Goal: Task Accomplishment & Management: Use online tool/utility

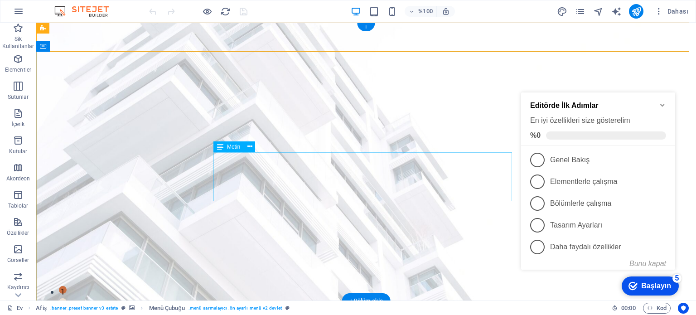
scroll to position [45, 0]
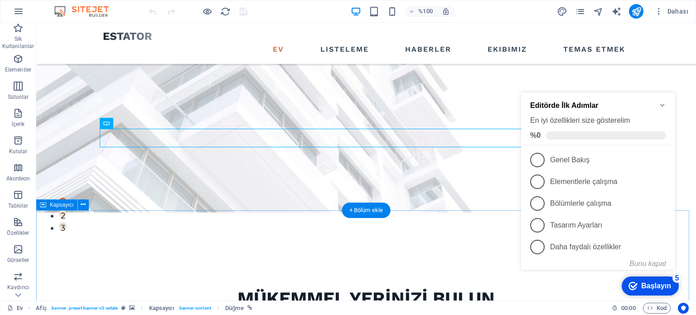
scroll to position [91, 0]
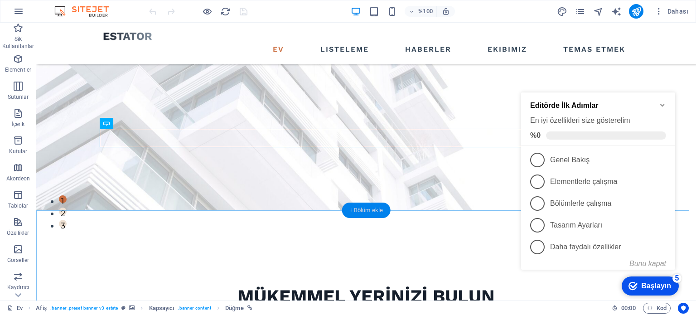
click at [369, 208] on font "+ Bölüm ekle" at bounding box center [366, 210] width 34 height 7
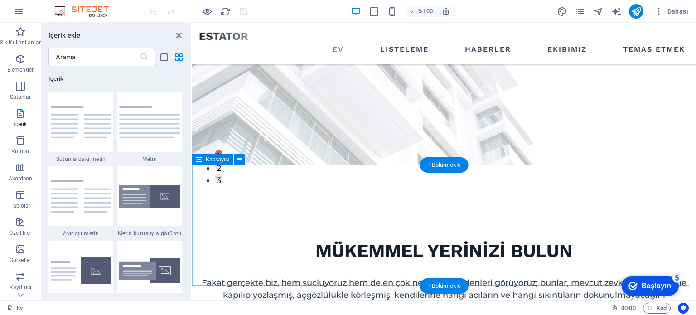
scroll to position [0, 0]
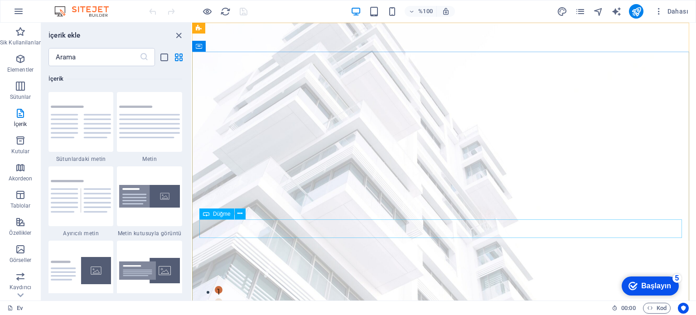
click at [208, 215] on icon at bounding box center [206, 213] width 6 height 11
click at [239, 212] on icon at bounding box center [239, 214] width 5 height 10
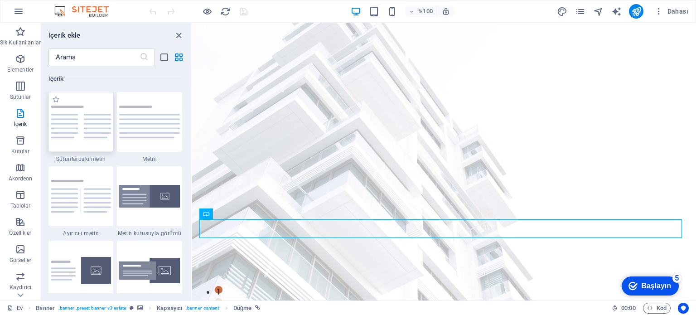
click at [97, 121] on img at bounding box center [81, 122] width 61 height 32
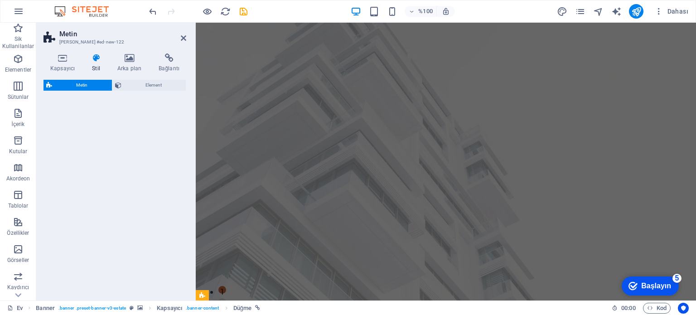
select select "rem"
select select "px"
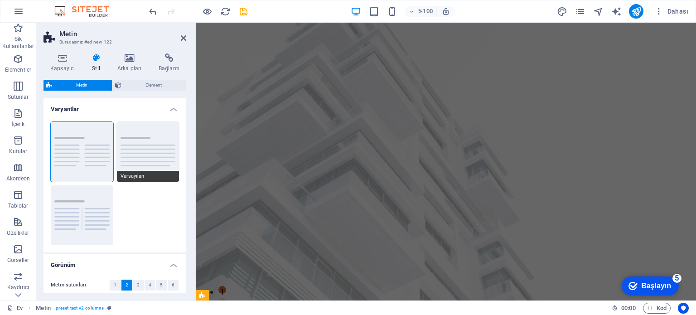
click at [141, 144] on button "Varsayılan" at bounding box center [148, 152] width 63 height 60
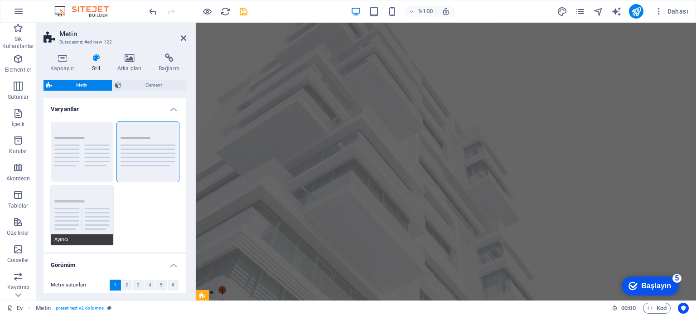
click at [88, 194] on button "Ayırıcı" at bounding box center [82, 215] width 63 height 60
type input "4"
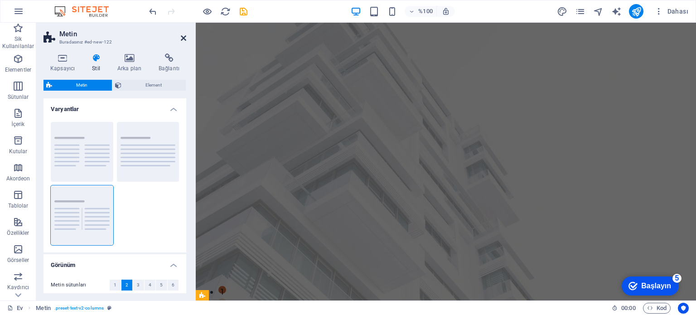
click at [184, 37] on icon at bounding box center [183, 37] width 5 height 7
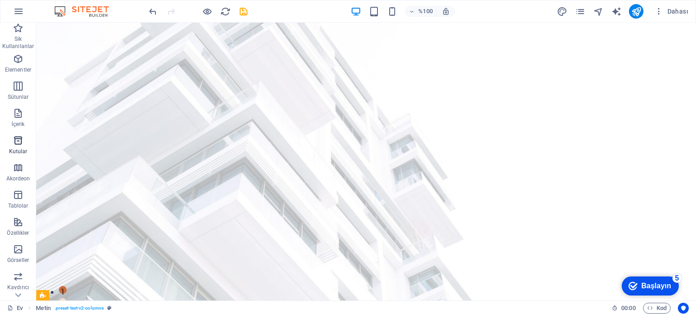
click at [20, 148] on p "Kutular" at bounding box center [18, 151] width 19 height 7
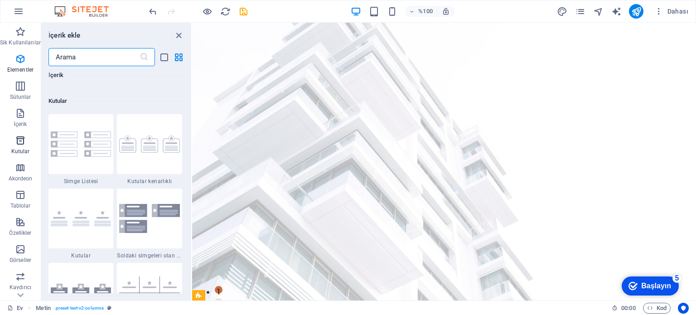
scroll to position [2499, 0]
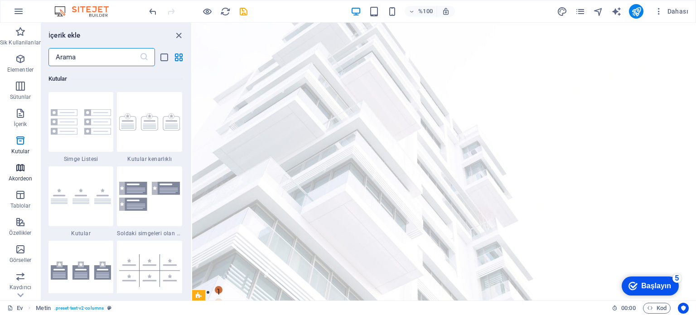
click at [17, 179] on font "Akordeon" at bounding box center [21, 178] width 24 height 6
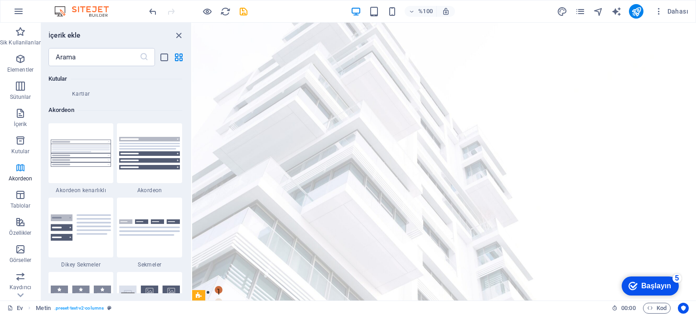
scroll to position [2892, 0]
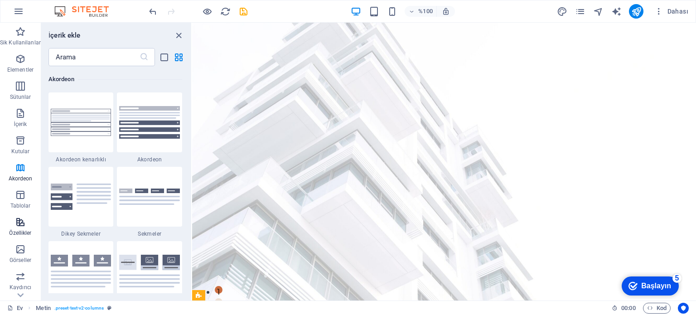
click at [22, 216] on button "Özellikler" at bounding box center [20, 226] width 41 height 27
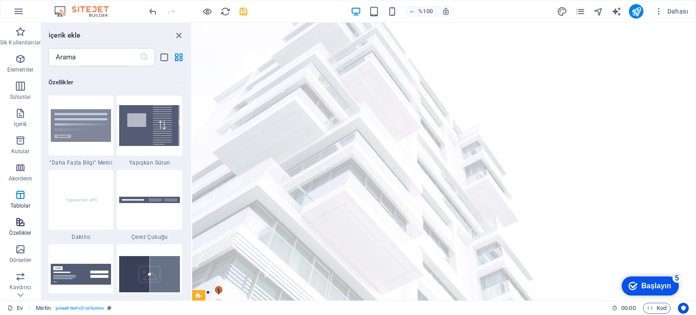
click at [22, 229] on p "Özellikler" at bounding box center [20, 232] width 22 height 7
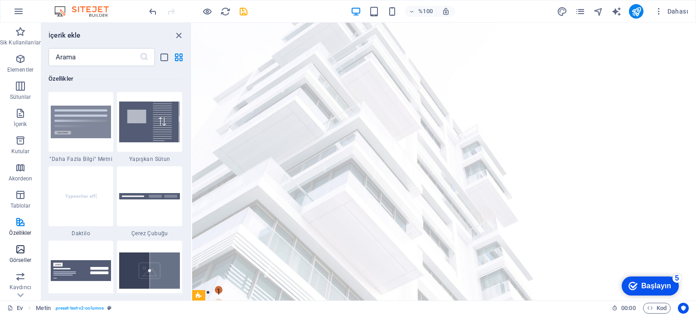
click at [25, 246] on span "Görseller" at bounding box center [20, 255] width 41 height 22
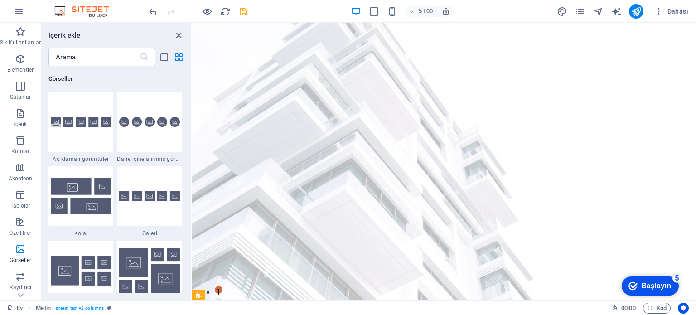
scroll to position [4593, 0]
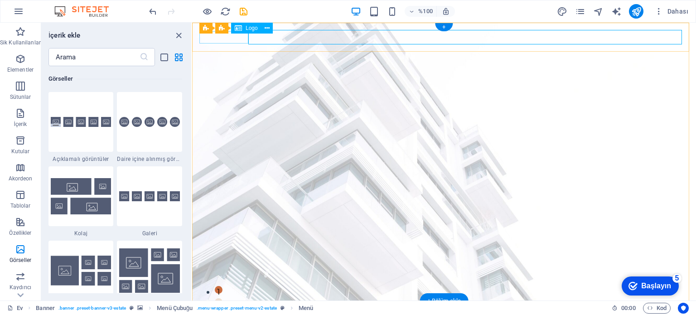
click at [222, 308] on div at bounding box center [443, 314] width 489 height 12
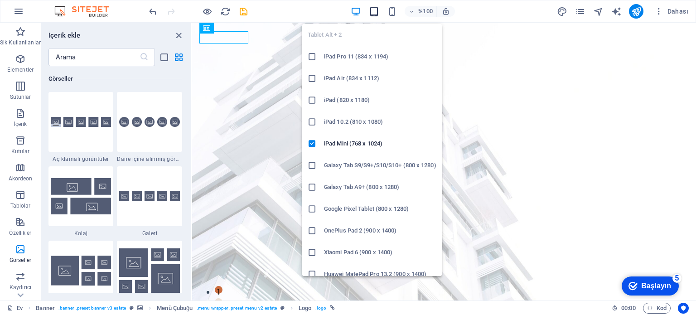
click at [374, 12] on icon "button" at bounding box center [374, 11] width 10 height 10
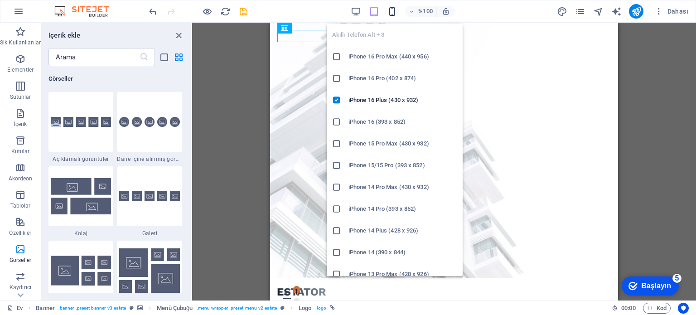
click at [392, 11] on icon "button" at bounding box center [392, 11] width 10 height 10
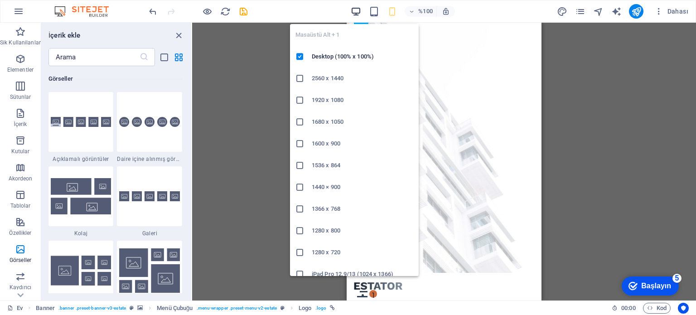
click at [360, 10] on icon "button" at bounding box center [356, 11] width 10 height 10
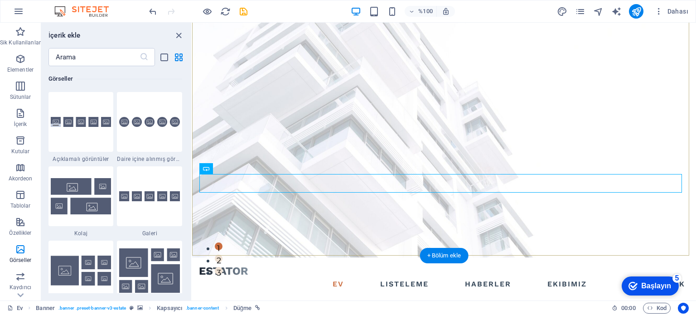
scroll to position [45, 0]
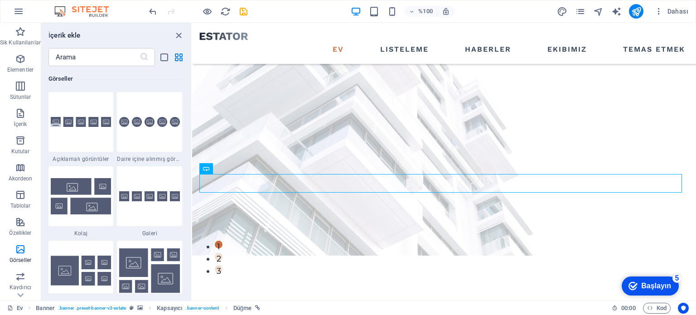
click at [649, 287] on font "Başlayın" at bounding box center [656, 286] width 30 height 8
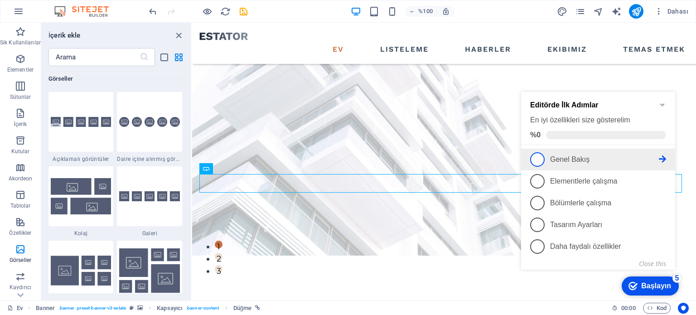
click at [540, 159] on span "1" at bounding box center [537, 159] width 14 height 14
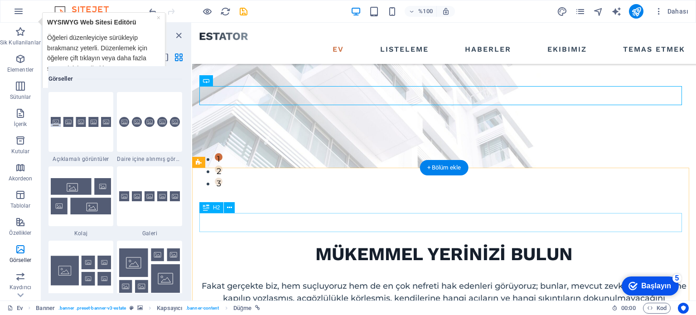
scroll to position [136, 0]
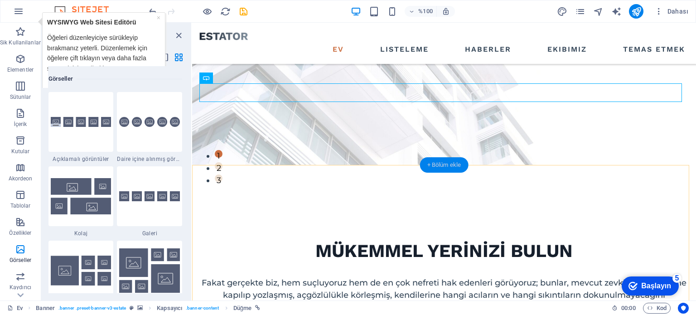
click at [445, 163] on font "+ Bölüm ekle" at bounding box center [444, 164] width 34 height 7
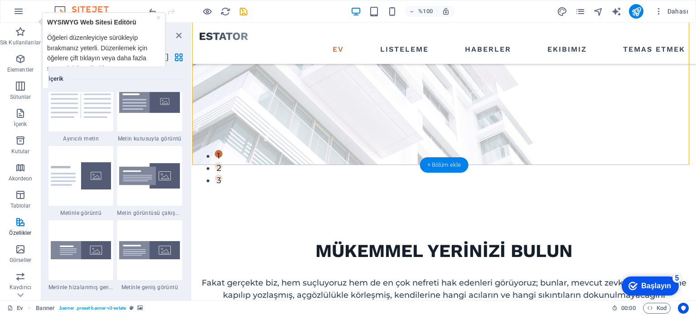
scroll to position [1585, 0]
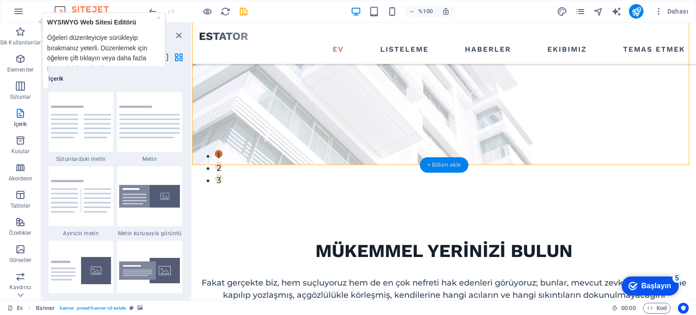
click at [445, 163] on font "+ Bölüm ekle" at bounding box center [444, 164] width 34 height 7
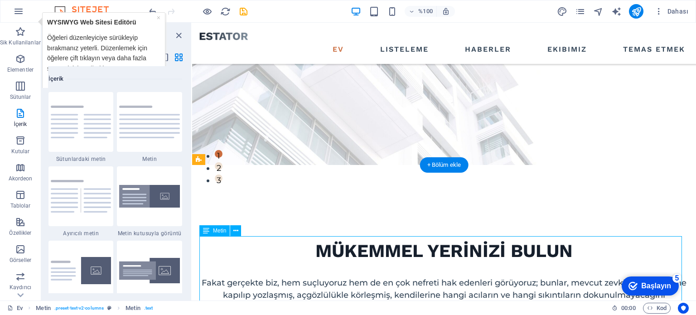
scroll to position [226, 0]
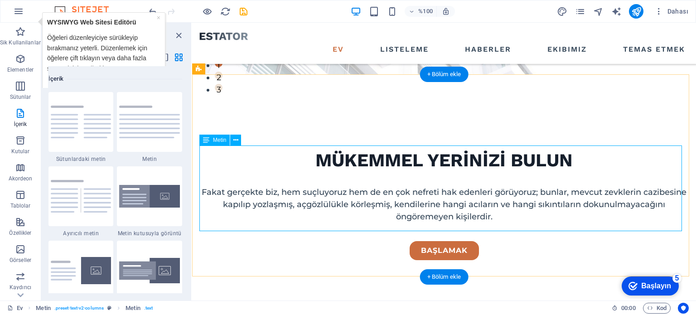
drag, startPoint x: 201, startPoint y: 150, endPoint x: 368, endPoint y: 168, distance: 168.5
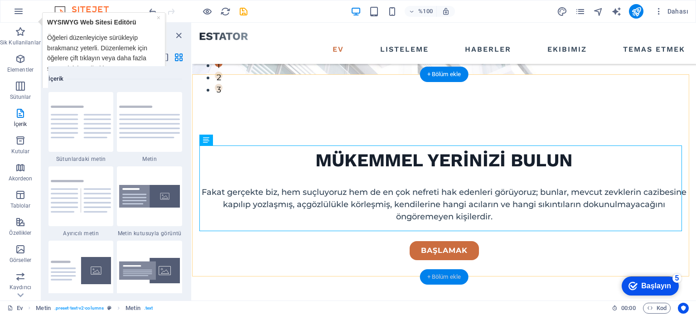
click at [446, 276] on font "+ Bölüm ekle" at bounding box center [444, 276] width 34 height 7
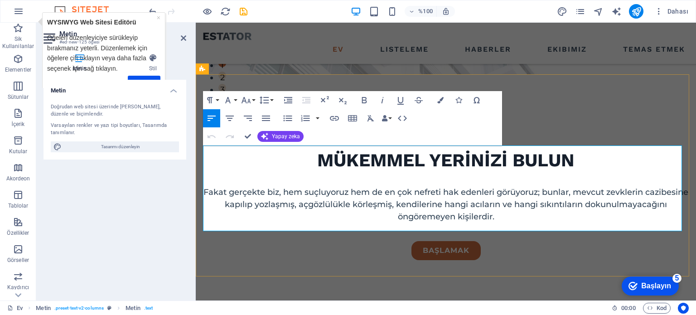
click at [279, 137] on font "Yapay zeka" at bounding box center [286, 136] width 28 height 6
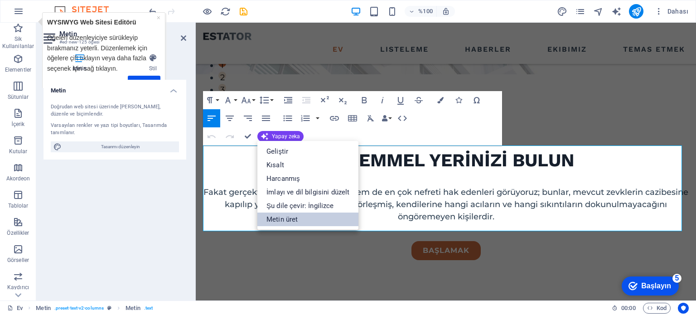
click at [290, 217] on link "Metin üret" at bounding box center [307, 219] width 101 height 14
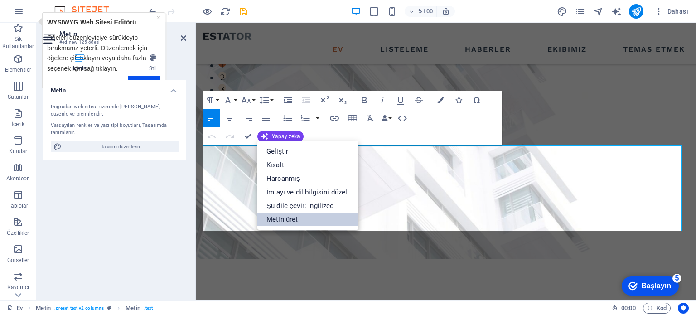
scroll to position [411, 0]
select select "English"
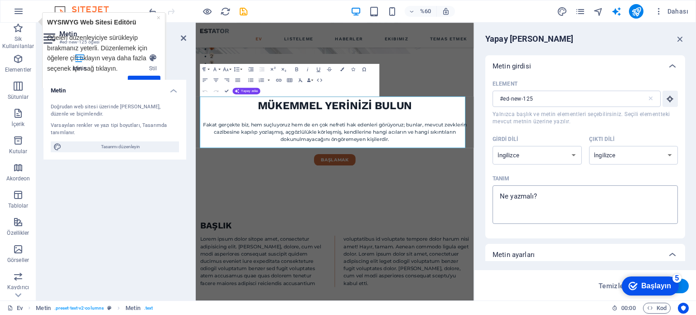
click at [496, 194] on div "x ​" at bounding box center [584, 204] width 185 height 39
click at [497, 194] on textarea "Tanım x ​" at bounding box center [585, 204] width 176 height 29
click at [554, 155] on select "Arnavut Arapça Ermeni Awadhi Azerbaycan Başkurt Bask [GEOGRAPHIC_DATA]ça Bengal…" at bounding box center [536, 155] width 89 height 19
click at [603, 173] on div "Tanım" at bounding box center [583, 179] width 182 height 14
click at [603, 190] on textarea "Tanım x ​" at bounding box center [585, 204] width 176 height 29
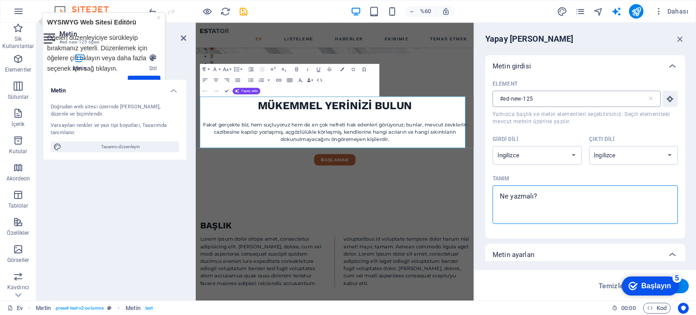
type textarea "x"
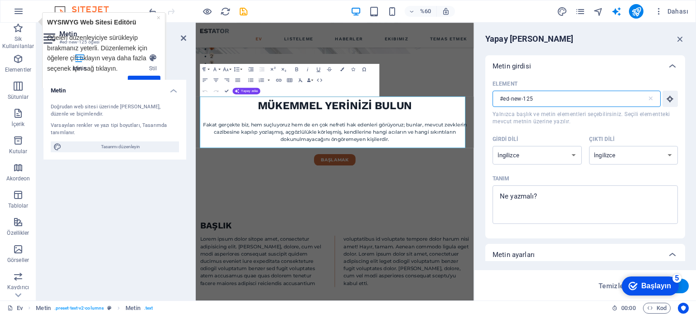
click at [544, 101] on input "#ed-new-125" at bounding box center [569, 99] width 154 height 16
click at [649, 96] on icon at bounding box center [650, 98] width 7 height 7
click at [647, 96] on input "#ed-new-125" at bounding box center [569, 99] width 154 height 16
click at [542, 155] on select "Arnavut Arapça Ermeni Awadhi Azerbaycan Başkurt Bask [GEOGRAPHIC_DATA]ça Bengal…" at bounding box center [536, 155] width 89 height 19
click at [622, 179] on div "Tanım" at bounding box center [583, 179] width 182 height 14
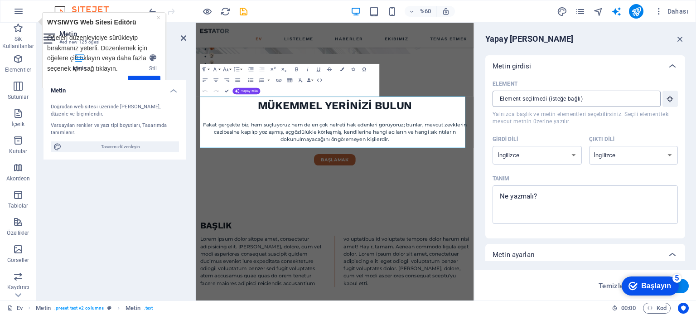
click at [622, 190] on textarea "Tanım x ​" at bounding box center [585, 204] width 176 height 29
click at [303, 10] on div "%60 Dahası" at bounding box center [419, 11] width 545 height 14
type textarea "x"
click at [513, 195] on textarea "Tanım x ​" at bounding box center [585, 204] width 176 height 29
type textarea "i"
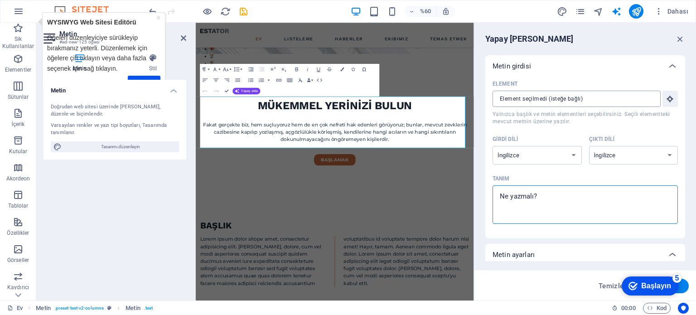
type textarea "x"
type textarea "in"
type textarea "x"
type textarea "inş"
type textarea "x"
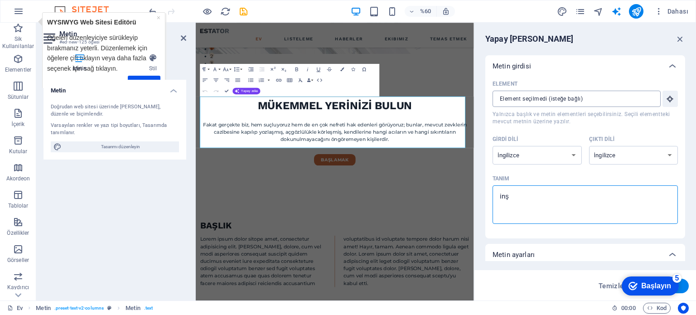
type textarea "inşa"
type textarea "x"
type textarea "inşaa"
type textarea "x"
type textarea "inşaat"
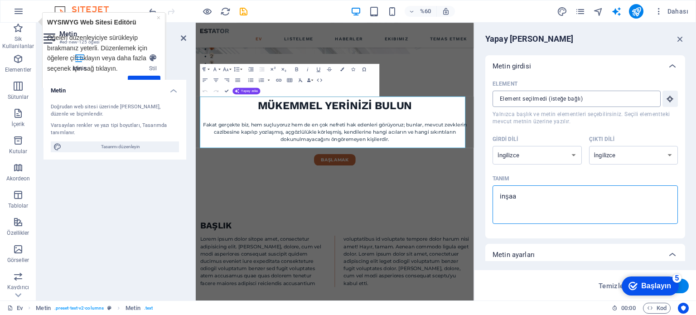
type textarea "x"
type textarea "inşaat"
type textarea "x"
type textarea "inşaat h"
type textarea "x"
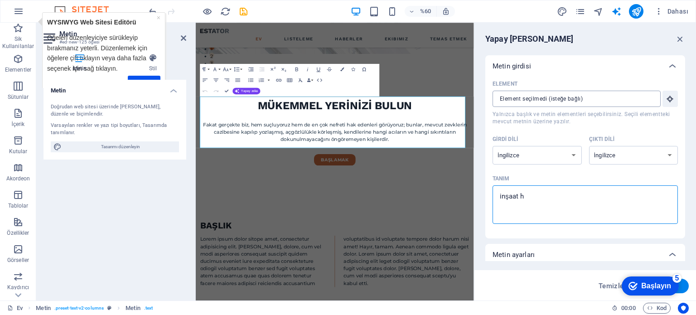
type textarea "inşaat ha"
type textarea "x"
type textarea "inşaat har"
type textarea "x"
type textarea "inşaat hari"
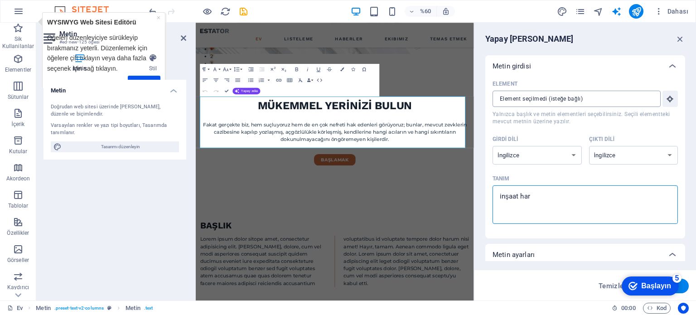
type textarea "x"
type textarea "inşaat harit"
type textarea "x"
type textarea "inşaat harita"
type textarea "x"
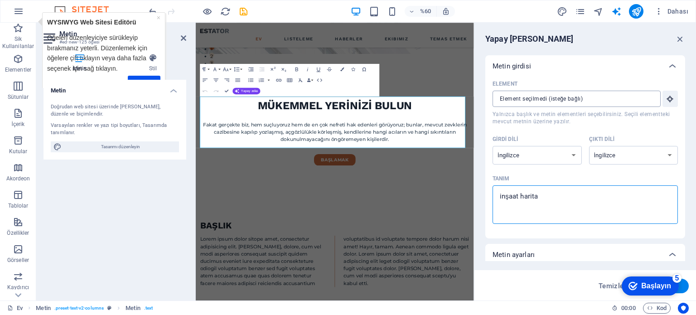
type textarea "inşaat haritac"
type textarea "x"
type textarea "inşaat haritacı"
type textarea "x"
type textarea "inşaat haritacıl"
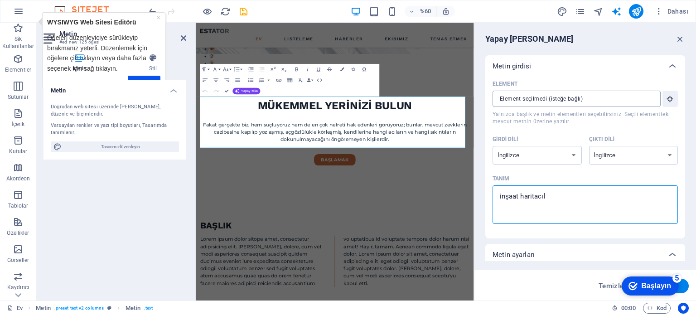
type textarea "x"
type textarea "inşaat haritacılı"
type textarea "x"
type textarea "inşaat haritacılığ"
type textarea "x"
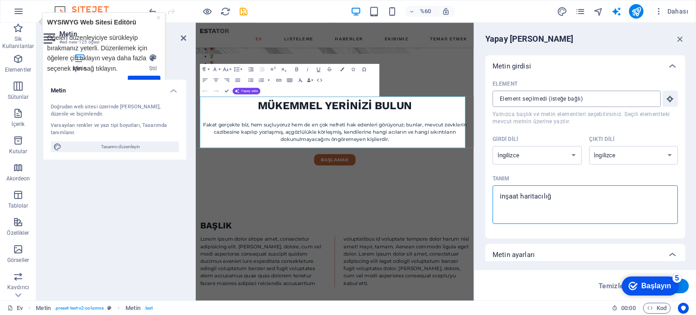
type textarea "inşaat haritacılığı"
type textarea "x"
type textarea "inşaat haritacılığı"
type textarea "x"
type textarea "inşaat haritacılığı ü"
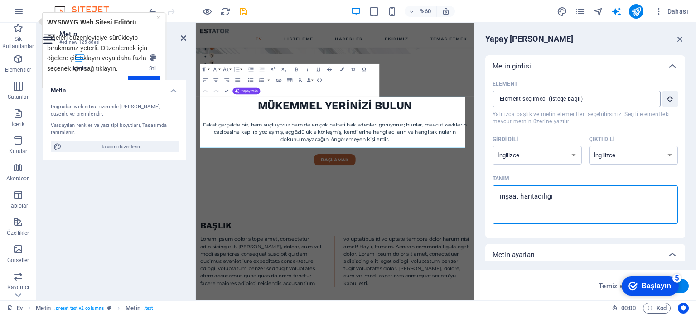
type textarea "x"
type textarea "inşaat haritacılığı üz"
type textarea "x"
type textarea "inşaat haritacılığı üze"
type textarea "x"
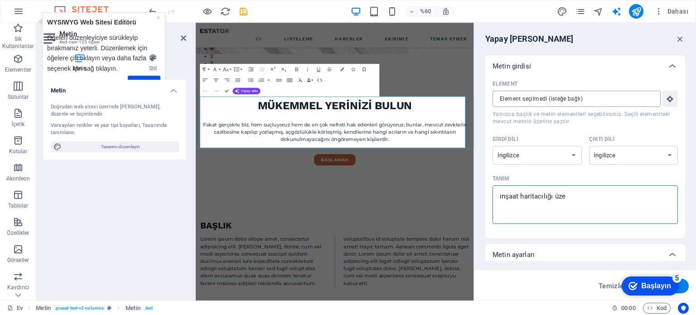
type textarea "inşaat haritacılığı üzer"
type textarea "x"
type textarea "inşaat haritacılığı üzeri"
type textarea "x"
type textarea "inşaat haritacılığı üzerin"
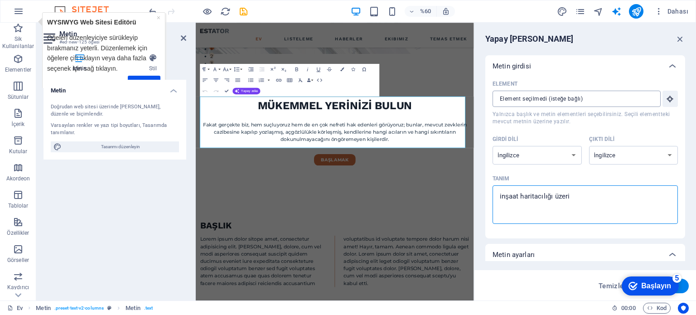
type textarea "x"
type textarea "inşaat haritacılığı üzerine"
type textarea "x"
type textarea "inşaat haritacılığı üzerine"
type textarea "x"
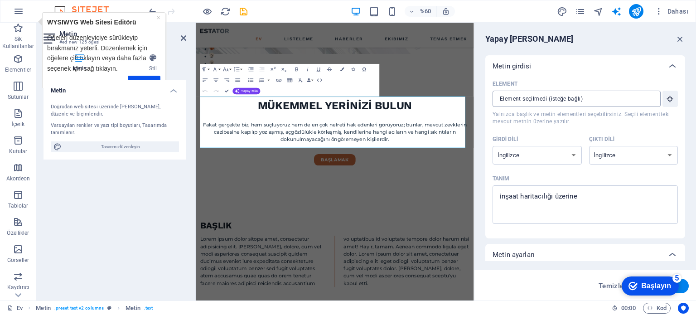
click at [649, 284] on font "Başlayın" at bounding box center [656, 286] width 30 height 8
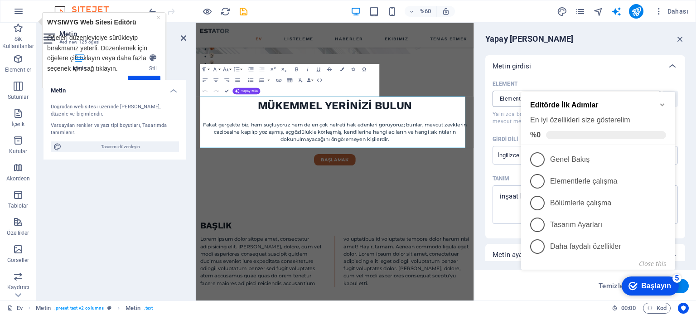
click div "checkmark Başlayın 5 Editörde İlk Adımlar En iyi özellikleri size gösterelim %0…"
click at [506, 269] on div "Yapay Zeka Yazarı Metin girdisi Element ​ Yalnızca başlık ve metin elementleri …" at bounding box center [585, 162] width 222 height 278
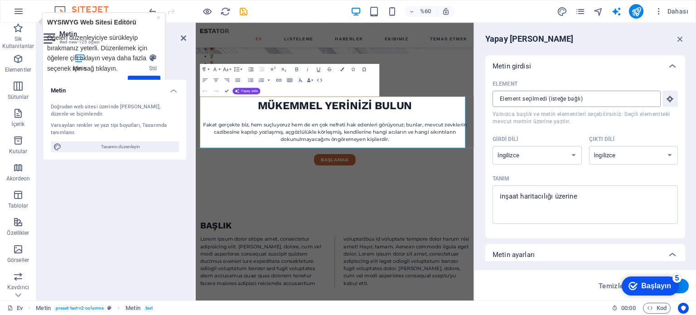
click at [516, 251] on p "Metin ayarları" at bounding box center [513, 254] width 42 height 9
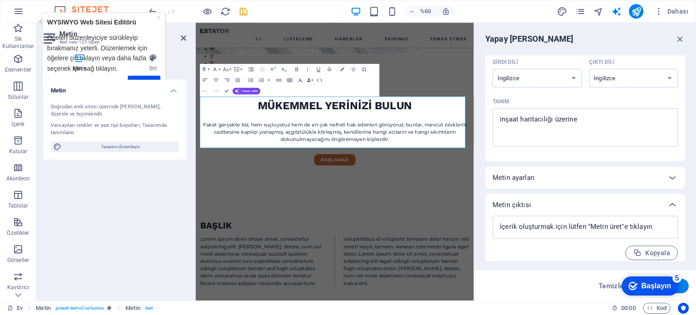
scroll to position [83, 0]
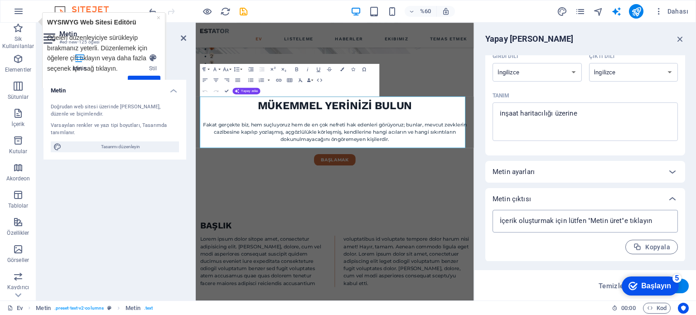
type textarea "x"
click at [649, 224] on textarea at bounding box center [585, 221] width 176 height 14
type textarea "x"
drag, startPoint x: 505, startPoint y: 113, endPoint x: 588, endPoint y: 113, distance: 82.9
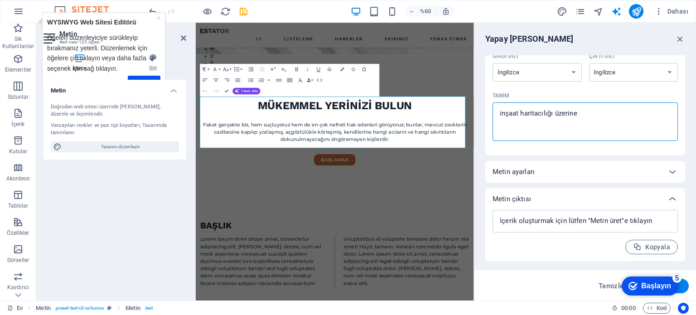
click at [588, 113] on textarea "inşaat haritacılığı üzerine" at bounding box center [585, 121] width 176 height 29
type textarea "x"
click at [499, 222] on textarea at bounding box center [585, 221] width 176 height 14
paste textarea
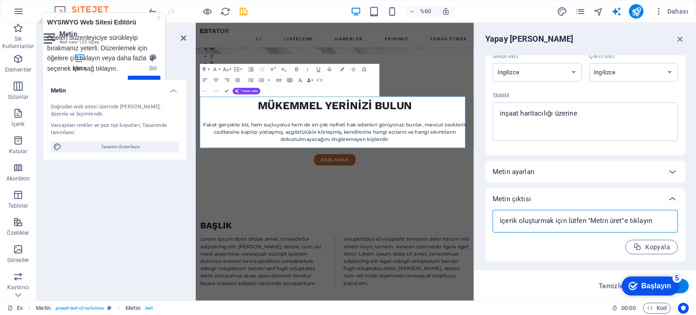
drag, startPoint x: 656, startPoint y: 222, endPoint x: 539, endPoint y: 221, distance: 117.8
click at [539, 221] on textarea at bounding box center [585, 221] width 176 height 14
click at [558, 217] on textarea at bounding box center [585, 221] width 176 height 14
click at [603, 217] on textarea at bounding box center [585, 221] width 176 height 14
type textarea "x"
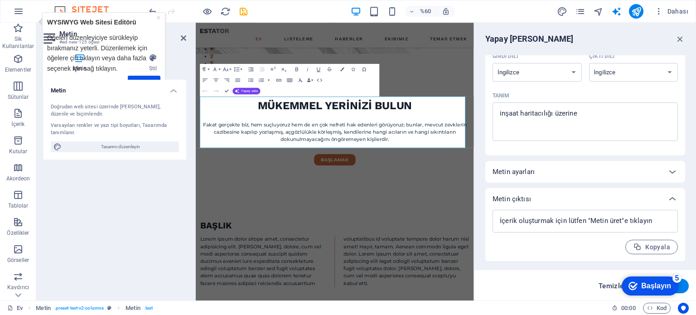
click at [612, 288] on span "Temizle" at bounding box center [610, 285] width 25 height 7
type textarea "x"
type input "100"
type textarea "x"
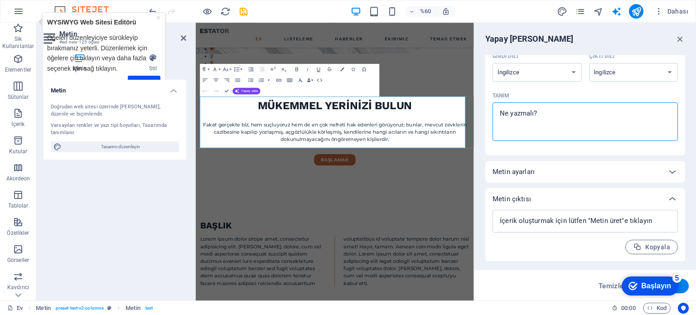
click at [511, 115] on textarea "Tanım x ​" at bounding box center [585, 121] width 176 height 29
paste textarea "inşaat haritacılığı üzerine"
type textarea "inşaat haritacılığı üzerine"
type textarea "x"
type textarea "inşaat haritacılığı üzerine"
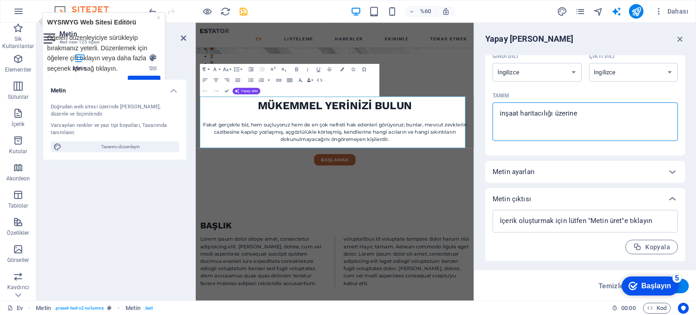
type textarea "x"
click at [525, 173] on p "Metin ayarları" at bounding box center [513, 171] width 42 height 9
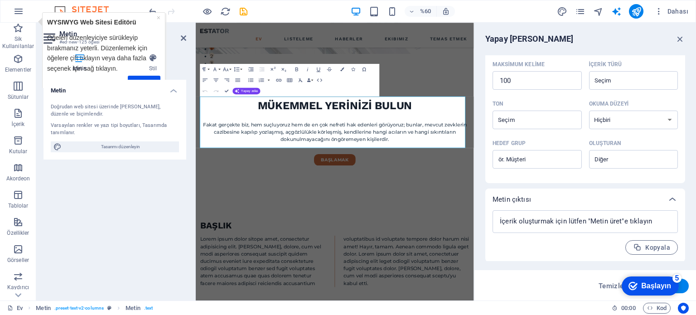
scroll to position [208, 0]
click at [530, 220] on textarea at bounding box center [585, 221] width 176 height 14
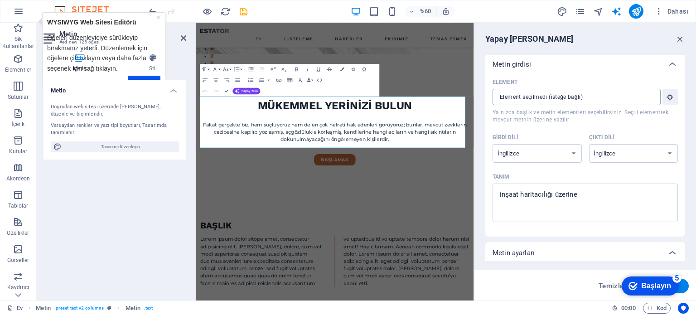
scroll to position [0, 0]
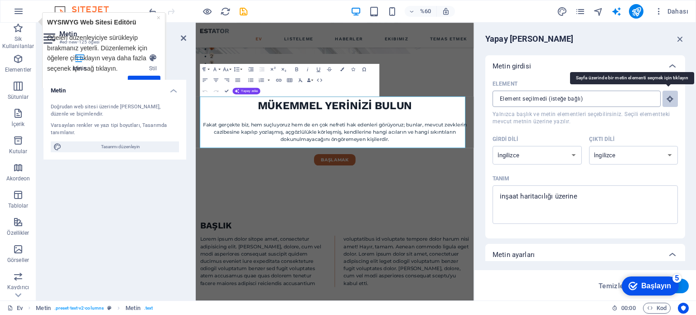
type textarea "x"
click at [666, 96] on icon "button" at bounding box center [670, 99] width 8 height 8
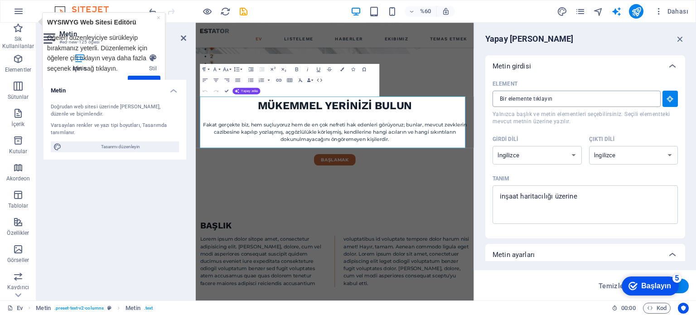
click at [542, 99] on input "Element ​ Yalnızca başlık ve metin elementleri seçebilirsiniz. Seçili elementte…" at bounding box center [573, 99] width 162 height 16
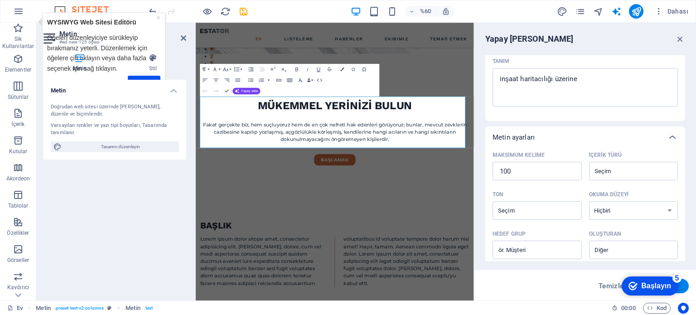
scroll to position [208, 0]
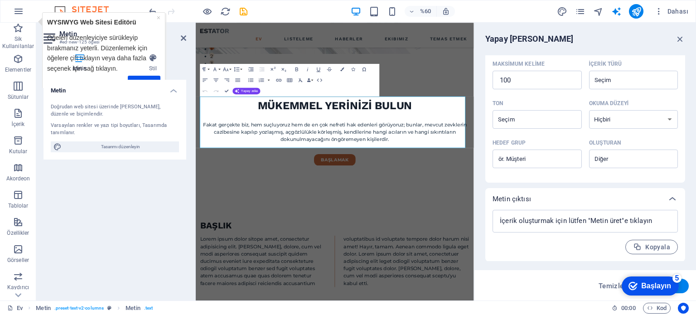
click at [651, 282] on font "Başlayın" at bounding box center [656, 286] width 30 height 8
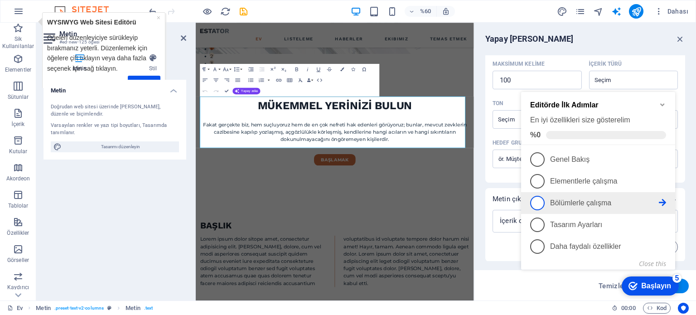
click at [540, 206] on span "3" at bounding box center [537, 203] width 14 height 14
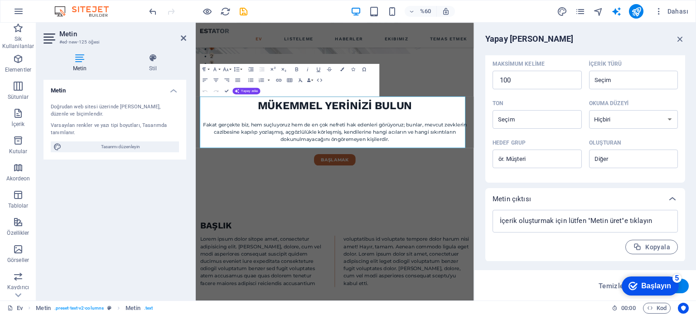
scroll to position [0, 0]
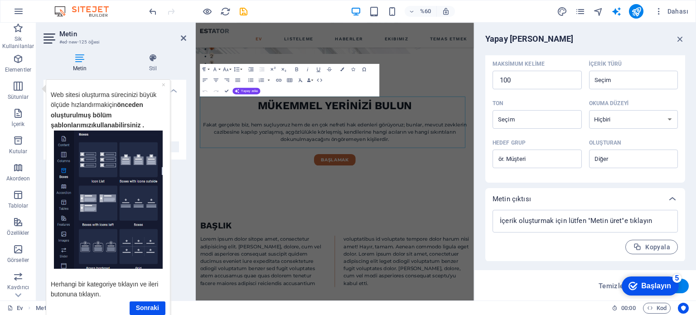
click at [145, 155] on img "Araç ipucu" at bounding box center [108, 199] width 109 height 139
click at [109, 185] on img "Araç ipucu" at bounding box center [108, 199] width 109 height 139
click at [130, 212] on img "Araç ipucu" at bounding box center [108, 199] width 109 height 139
click at [99, 210] on img "Araç ipucu" at bounding box center [108, 199] width 109 height 139
click at [77, 92] on font "Web sitesi oluşturma sürecinizi büyük ölçüde hızlandırmak" at bounding box center [104, 99] width 106 height 17
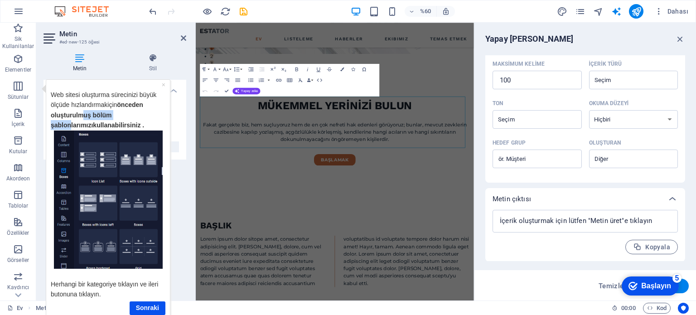
drag, startPoint x: 85, startPoint y: 113, endPoint x: 133, endPoint y: 116, distance: 48.1
click at [133, 116] on font "önceden oluşturulmuş bölüm şablonlarımızı" at bounding box center [97, 115] width 92 height 28
click at [130, 123] on p "Web sitesi oluşturma sürecinizi büyük ölçüde hızlandırmak için önceden oluşturu…" at bounding box center [108, 109] width 115 height 41
click at [151, 58] on icon at bounding box center [153, 57] width 67 height 9
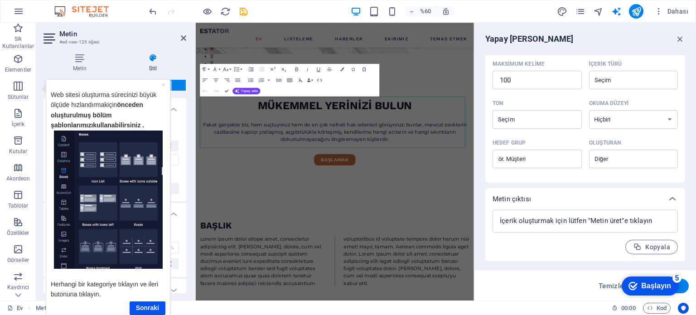
click at [151, 58] on icon at bounding box center [153, 57] width 67 height 9
click at [186, 38] on icon at bounding box center [183, 37] width 5 height 7
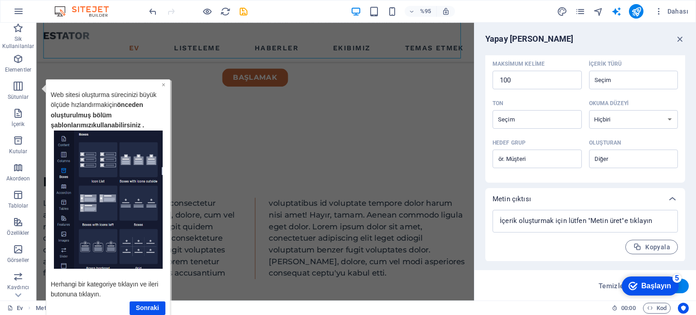
click at [164, 83] on font "×" at bounding box center [164, 84] width 4 height 7
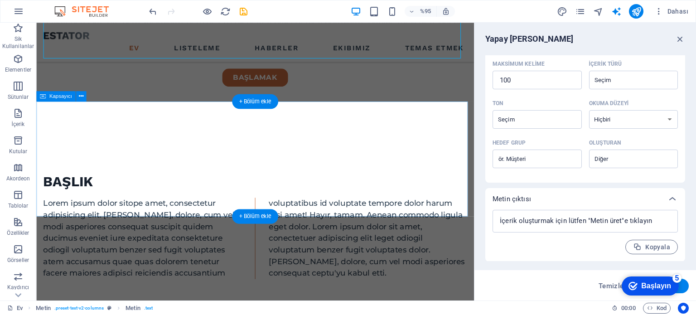
scroll to position [457, 0]
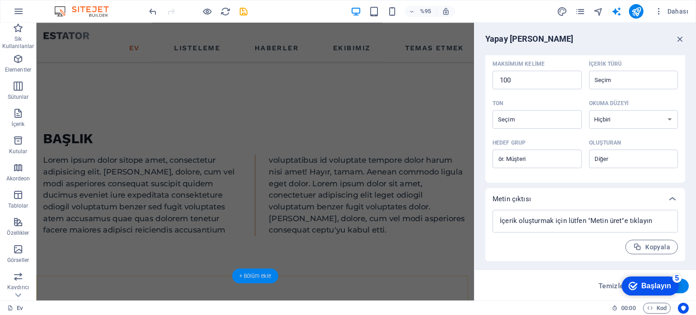
click at [255, 275] on font "+ Bölüm ekle" at bounding box center [255, 275] width 32 height 6
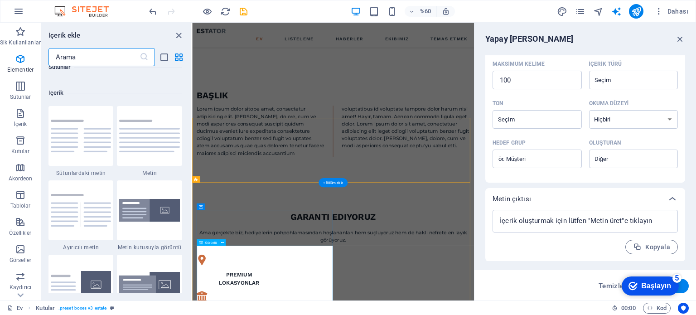
scroll to position [1585, 0]
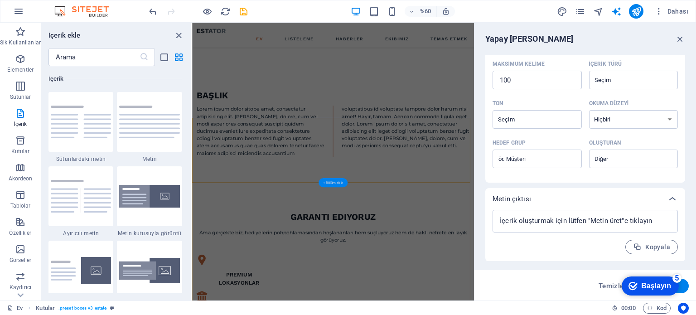
click at [326, 180] on font "+ Bölüm ekle" at bounding box center [333, 182] width 20 height 4
click at [180, 32] on icon "paneli kapat" at bounding box center [178, 35] width 10 height 10
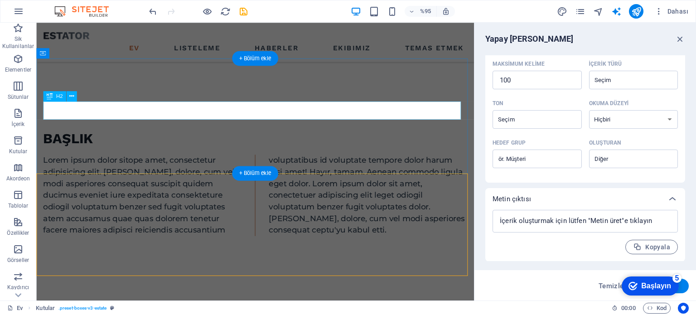
scroll to position [411, 0]
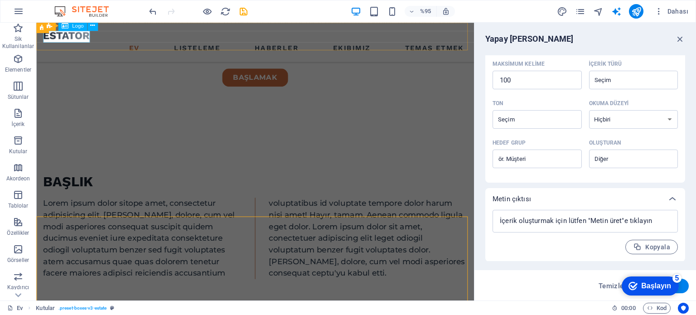
click at [75, 39] on div at bounding box center [266, 36] width 446 height 12
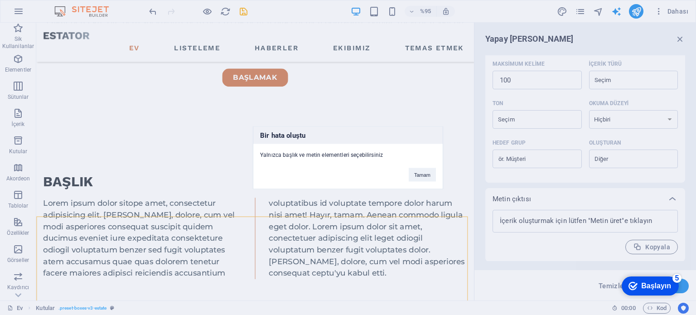
click at [73, 38] on div "Bir hata oluştu Yalnızca başlık ve metin elementleri seçebilirsiniz Tamam" at bounding box center [348, 157] width 696 height 315
click at [75, 39] on div at bounding box center [266, 36] width 446 height 12
select select "px"
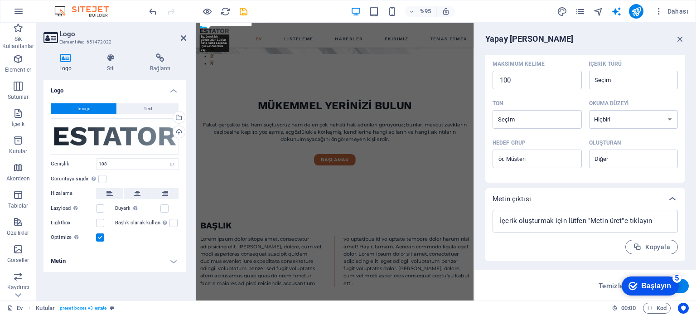
scroll to position [582, 0]
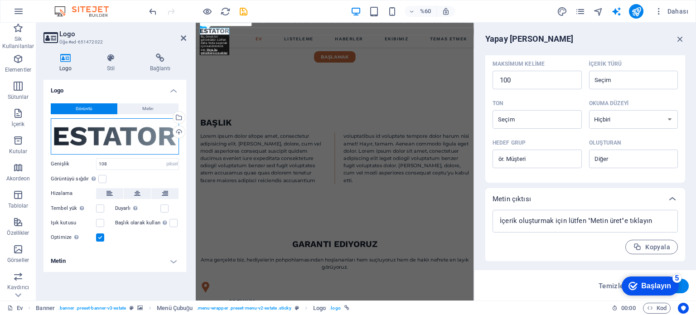
click at [87, 136] on div "Dosyaları buraya sürükleyin, dosyaları seçmek için tıklayın veya Dosyalardan ya…" at bounding box center [115, 136] width 128 height 36
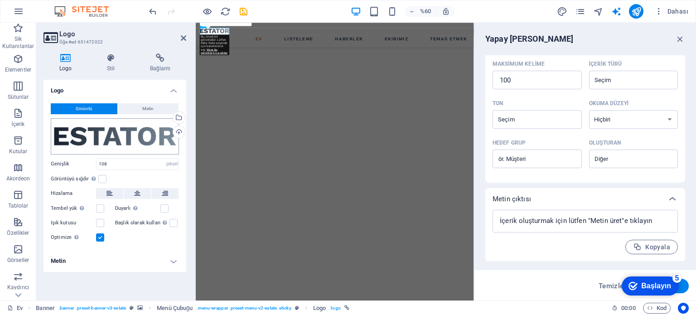
scroll to position [2305, 0]
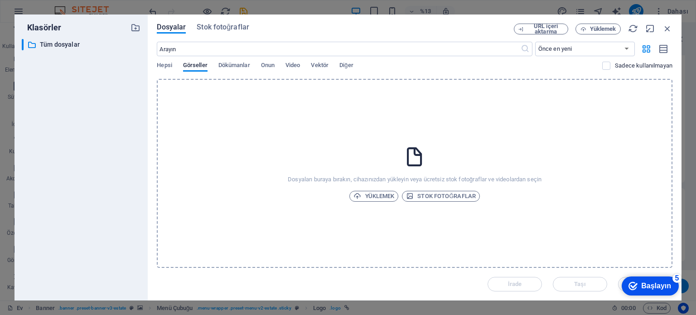
drag, startPoint x: 436, startPoint y: 198, endPoint x: 377, endPoint y: 210, distance: 59.8
click at [377, 211] on div "Dosyaları buraya bırakın, cihazınızdan yükleyin veya ücretsiz stok fotoğraflar …" at bounding box center [415, 173] width 516 height 189
click at [379, 197] on font "Yüklemek" at bounding box center [379, 196] width 29 height 7
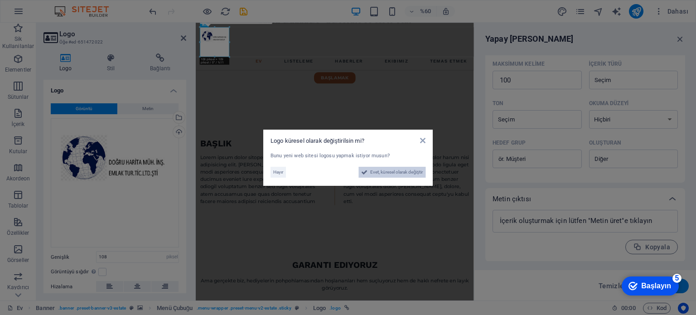
click at [398, 174] on span "Evet, küresel olarak değiştir" at bounding box center [396, 172] width 53 height 11
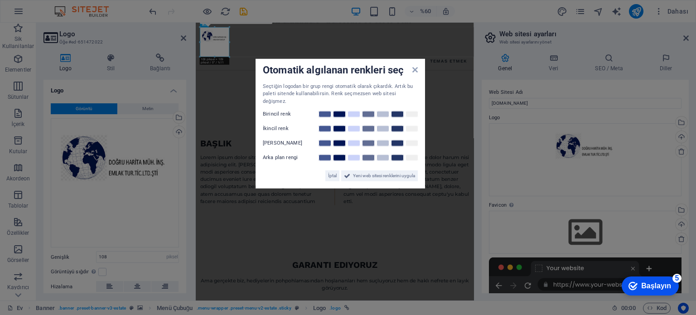
drag, startPoint x: 423, startPoint y: 108, endPoint x: 374, endPoint y: 146, distance: 61.6
click at [381, 149] on div "Otomatik algılanan renkleri seç Seçtiğin logodan bir grup rengi otomatik olarak…" at bounding box center [339, 123] width 169 height 130
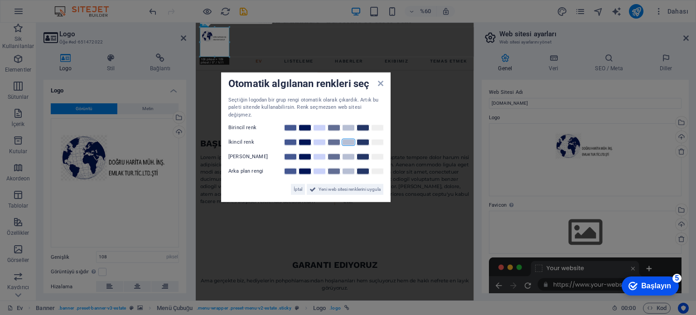
click at [346, 139] on link at bounding box center [349, 142] width 14 height 7
click at [321, 154] on link at bounding box center [320, 156] width 14 height 7
click at [345, 184] on span "Yeni web sitesi renklerini uygula" at bounding box center [349, 189] width 62 height 11
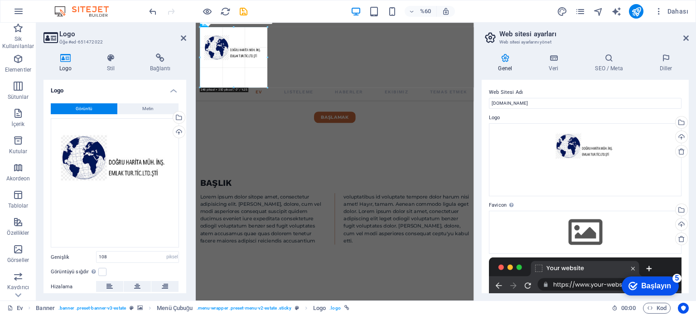
drag, startPoint x: 58, startPoint y: 29, endPoint x: 136, endPoint y: 244, distance: 229.2
type input "220"
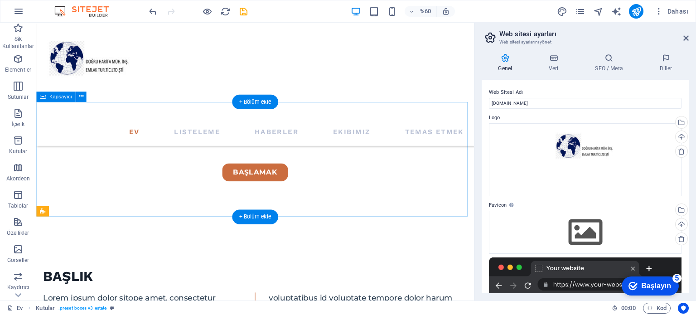
scroll to position [463, 0]
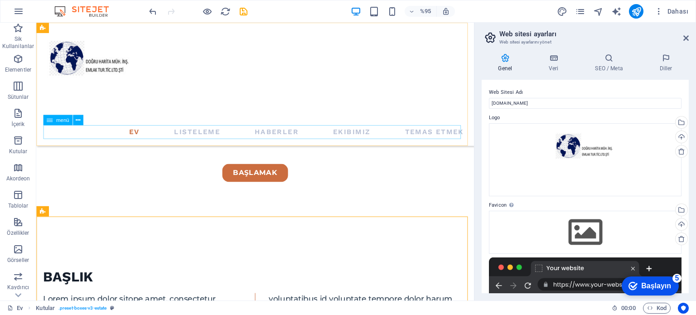
click at [130, 137] on nav "Ev Listeleme Haberler Ekibimiz Temas etmek" at bounding box center [266, 137] width 446 height 14
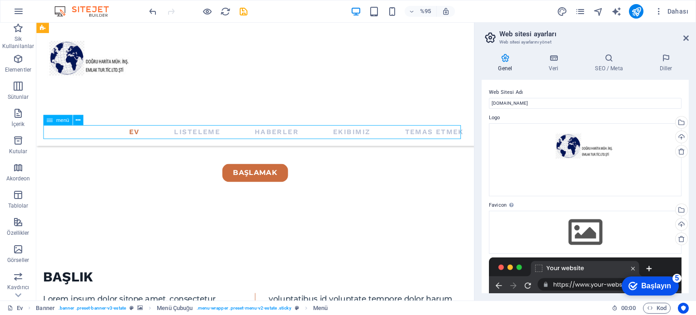
click at [130, 137] on nav "Ev Listeleme Haberler Ekibimiz Temas etmek" at bounding box center [266, 137] width 446 height 14
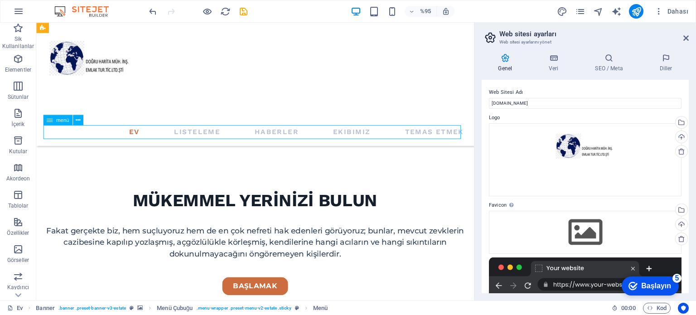
scroll to position [582, 0]
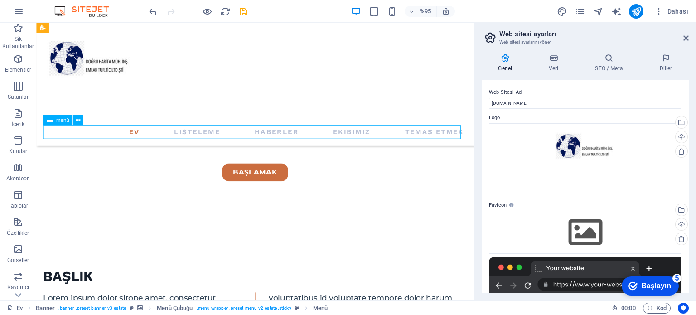
select select
select select "1"
select select
select select "2"
select select
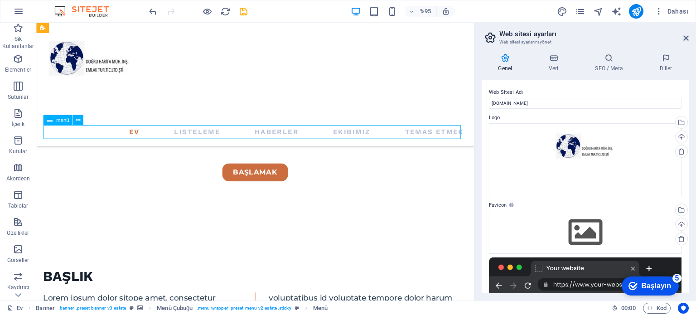
select select "3"
select select
select select "4"
select select
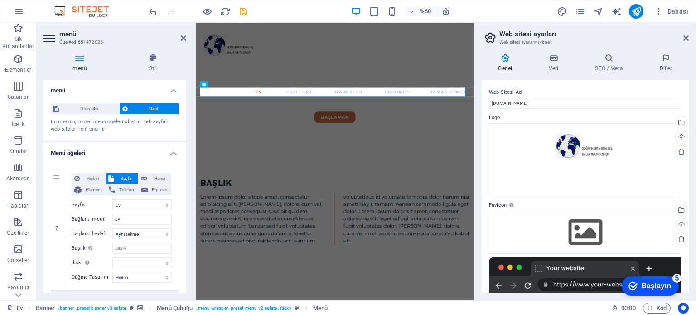
click at [173, 81] on h4 "menü" at bounding box center [114, 88] width 143 height 16
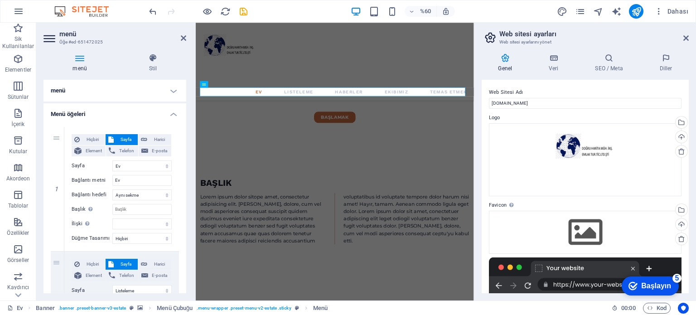
click at [172, 90] on h4 "menü" at bounding box center [114, 91] width 143 height 22
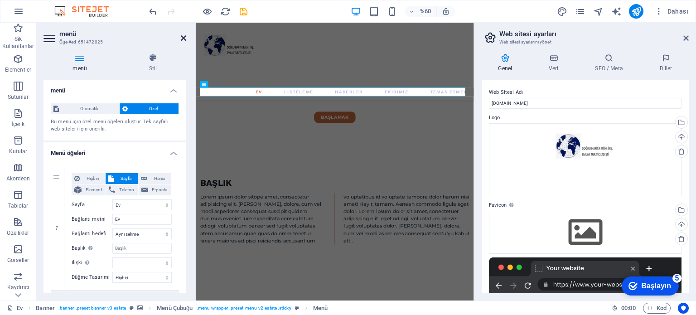
click at [183, 36] on icon at bounding box center [183, 37] width 5 height 7
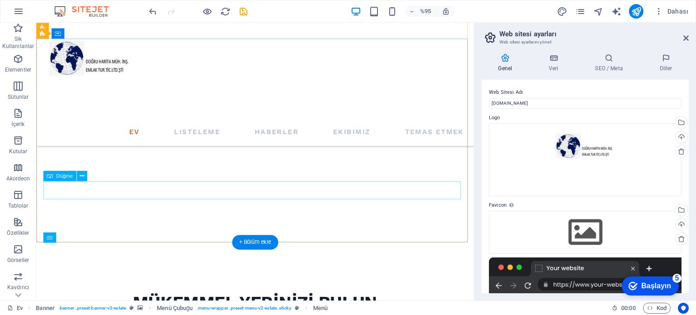
scroll to position [0, 0]
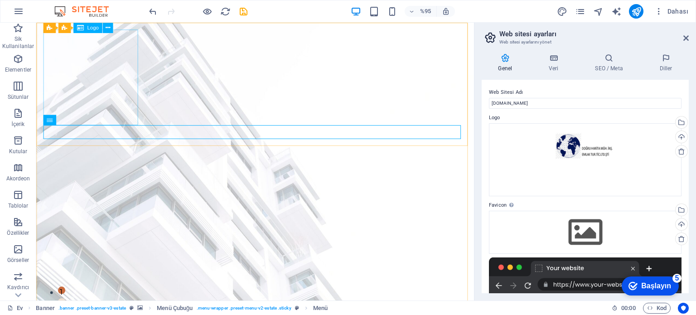
click at [92, 29] on font "Logo" at bounding box center [92, 28] width 11 height 6
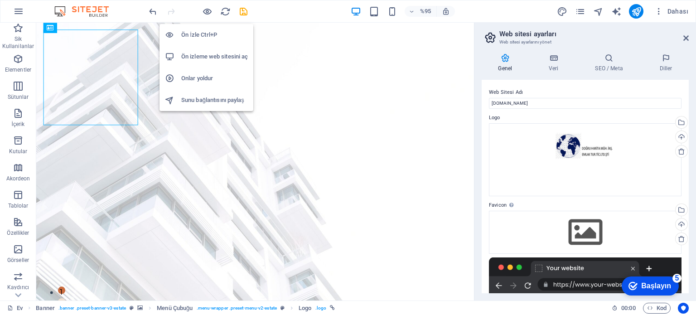
click at [203, 32] on h6 "Ön İzle Ctrl+P" at bounding box center [214, 34] width 67 height 11
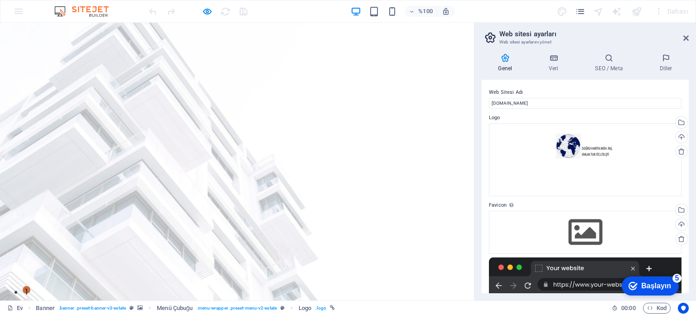
click at [207, 10] on icon "button" at bounding box center [207, 11] width 10 height 10
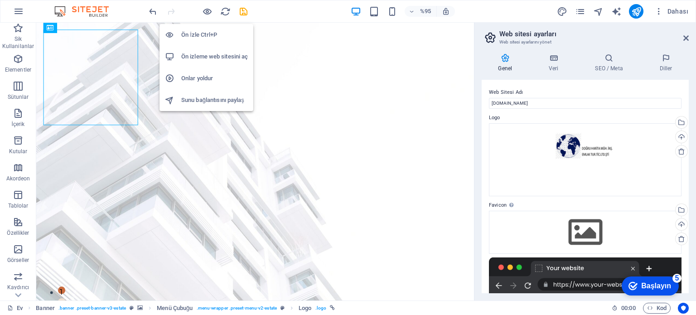
click at [195, 32] on font "Ön İzle Ctrl+P" at bounding box center [199, 34] width 36 height 7
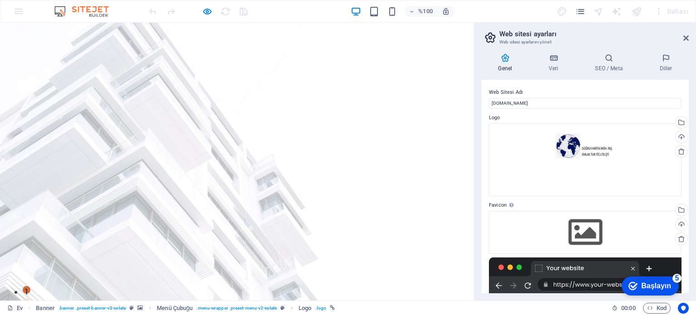
click at [207, 8] on icon "button" at bounding box center [207, 11] width 10 height 10
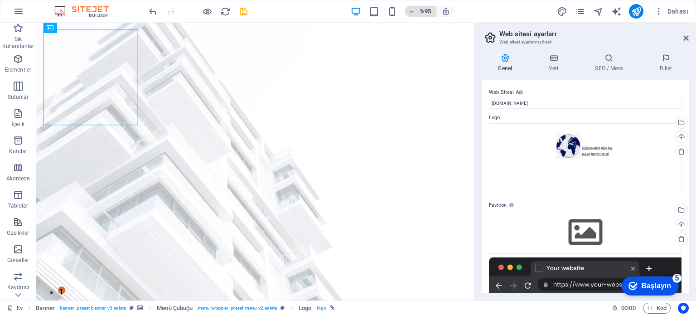
click at [410, 12] on icon "button" at bounding box center [411, 12] width 6 height 6
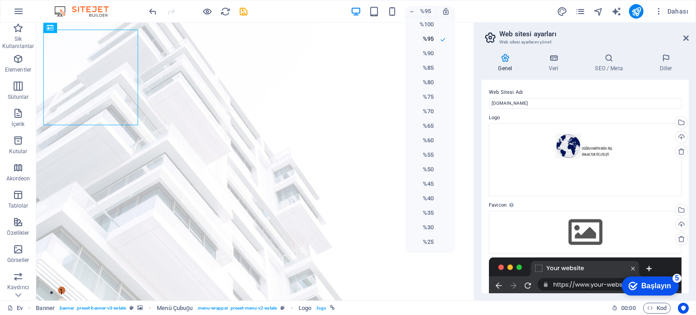
click at [413, 12] on div at bounding box center [348, 157] width 696 height 315
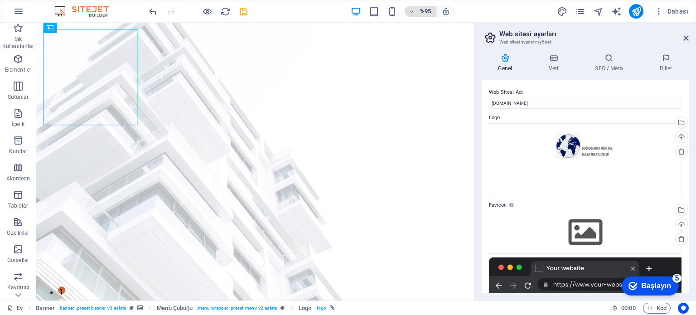
click at [411, 11] on icon "button" at bounding box center [411, 12] width 6 height 6
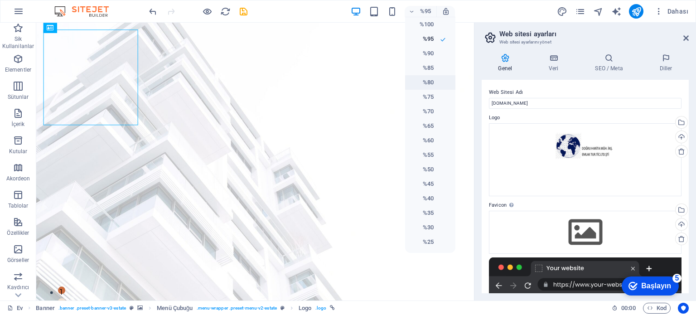
click at [426, 79] on font "%80" at bounding box center [428, 82] width 11 height 7
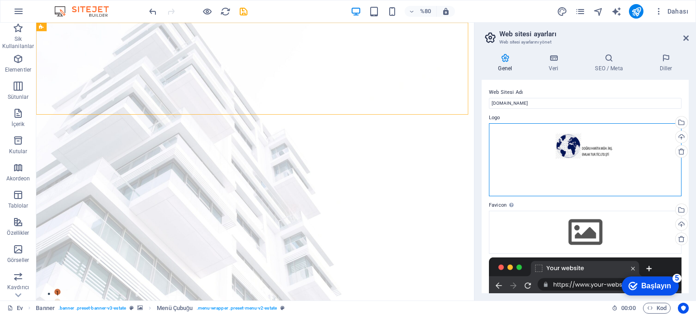
click at [574, 156] on div "Dosyaları buraya sürükleyin, dosyaları seçmek için tıklayın veya Dosyalardan ya…" at bounding box center [585, 159] width 193 height 73
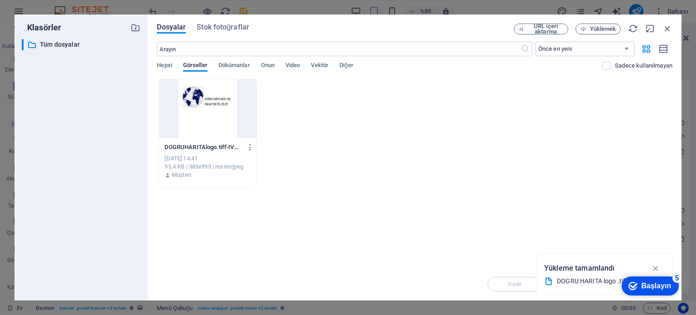
click at [201, 112] on div at bounding box center [207, 108] width 97 height 59
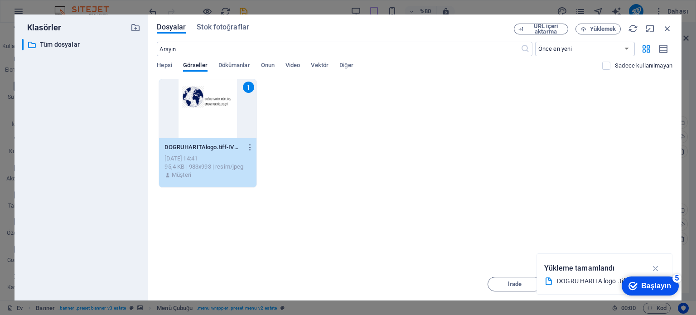
click at [201, 112] on div "1" at bounding box center [207, 108] width 97 height 59
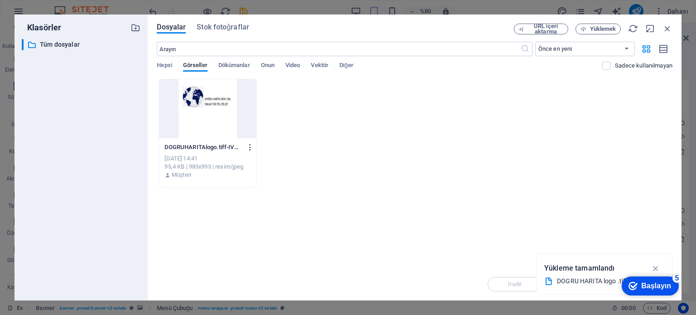
click at [248, 147] on icon "button" at bounding box center [250, 147] width 9 height 8
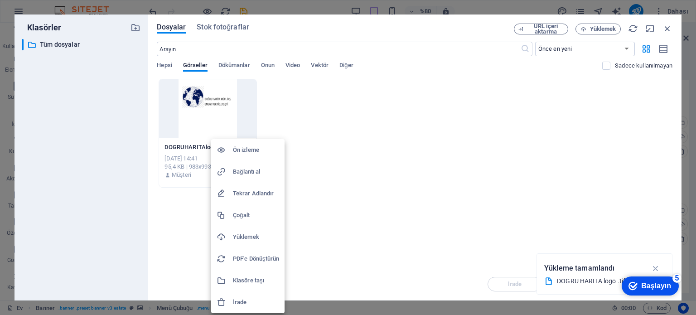
click at [239, 145] on h6 "Ön izleme" at bounding box center [256, 150] width 46 height 11
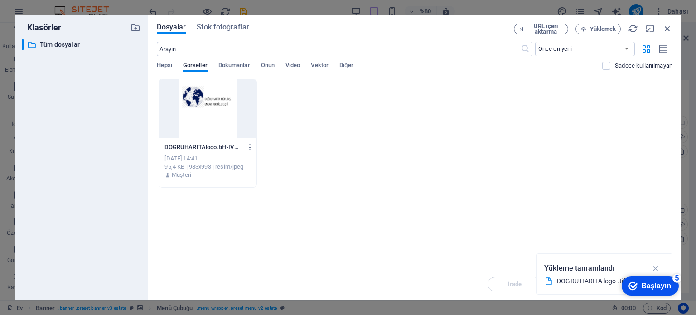
click at [188, 161] on font "[DATE] 14:41" at bounding box center [180, 158] width 33 height 7
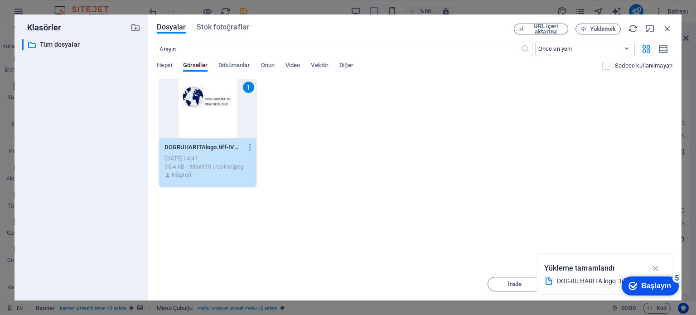
click at [193, 151] on p "DOGRUHARITAlogo.tiff-IVMLye9t2JUucmotWWxN7A.jpg" at bounding box center [203, 147] width 78 height 8
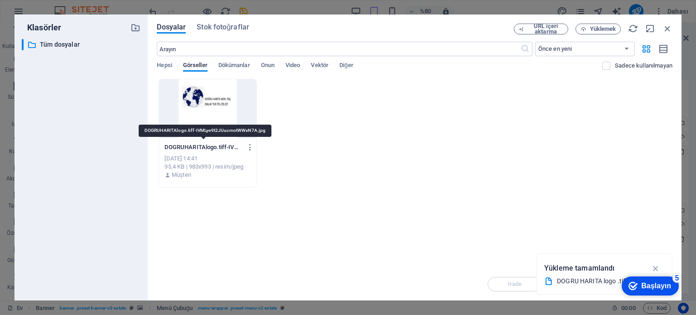
click at [193, 151] on p "DOGRUHARITAlogo.tiff-IVMLye9t2JUucmotWWxN7A.jpg" at bounding box center [203, 147] width 78 height 8
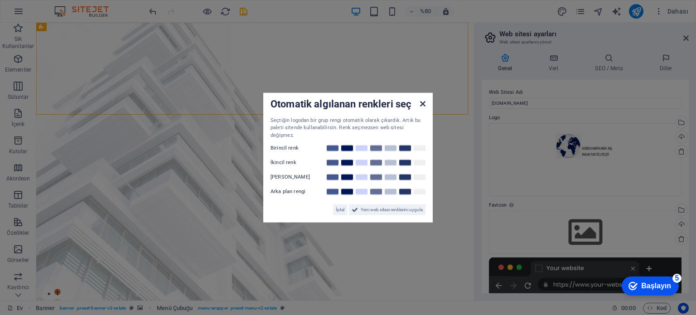
click at [421, 105] on icon at bounding box center [422, 103] width 5 height 7
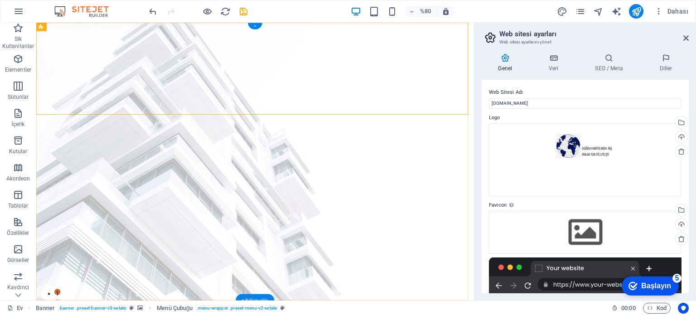
click at [256, 26] on font "+" at bounding box center [255, 26] width 3 height 5
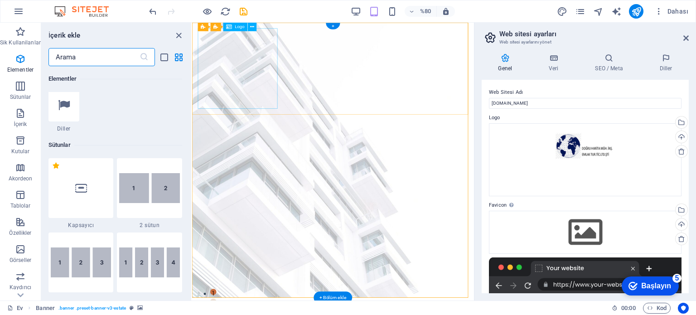
scroll to position [1585, 0]
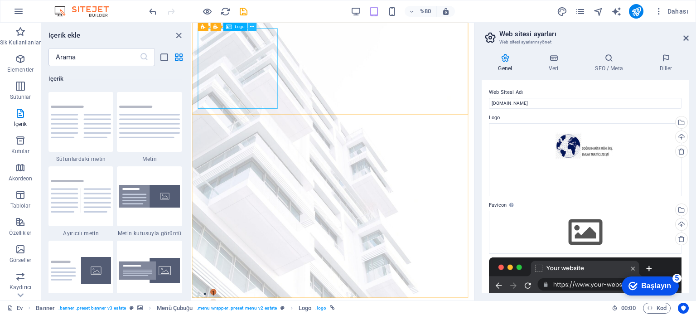
click at [250, 28] on icon at bounding box center [252, 27] width 4 height 8
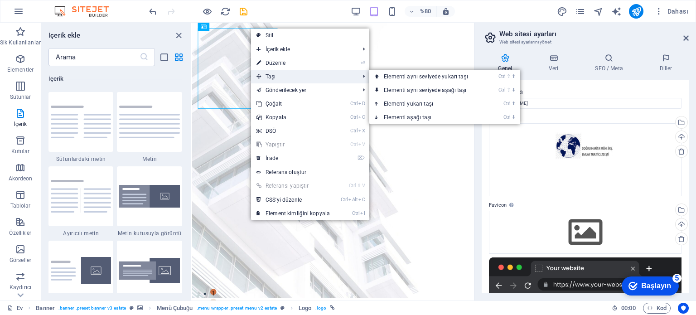
click at [267, 76] on font "Taşı" at bounding box center [270, 76] width 10 height 6
click at [260, 75] on icon at bounding box center [258, 77] width 5 height 14
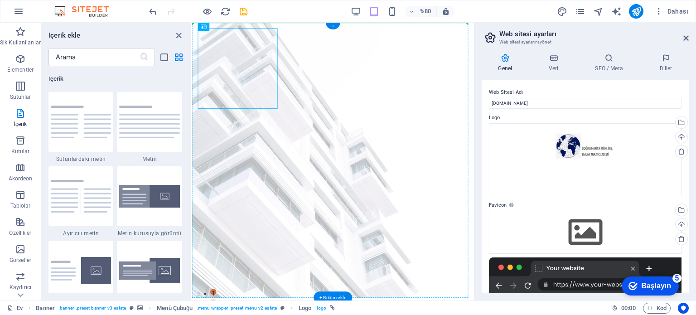
drag, startPoint x: 286, startPoint y: 91, endPoint x: 425, endPoint y: 92, distance: 138.6
